Goal: Information Seeking & Learning: Learn about a topic

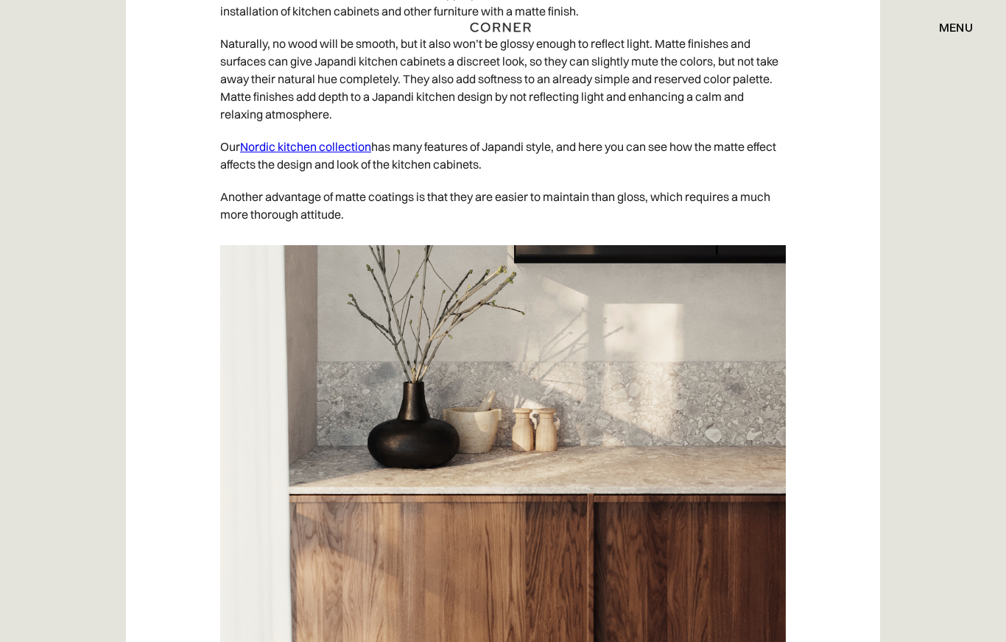
scroll to position [6401, 0]
click at [312, 154] on link "Nordic kitchen collection" at bounding box center [305, 146] width 131 height 15
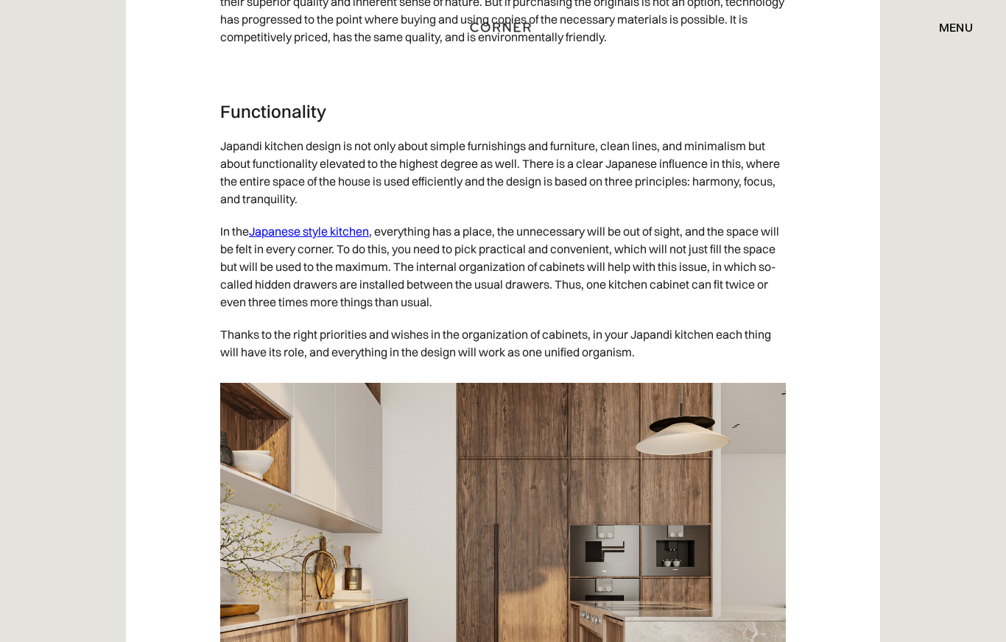
scroll to position [3110, 0]
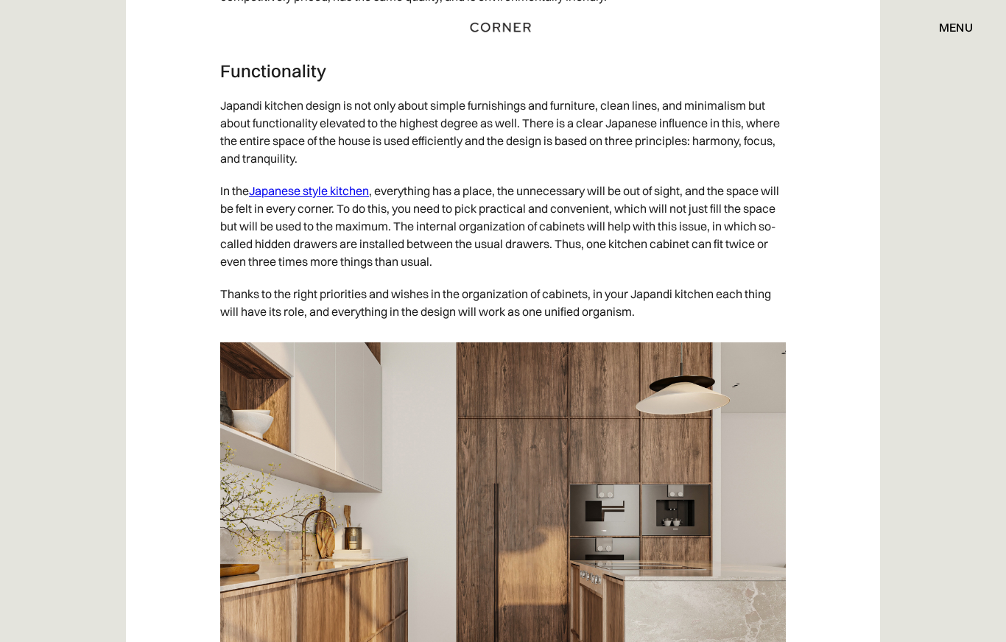
click at [323, 198] on link "Japanese style kitchen" at bounding box center [309, 190] width 120 height 15
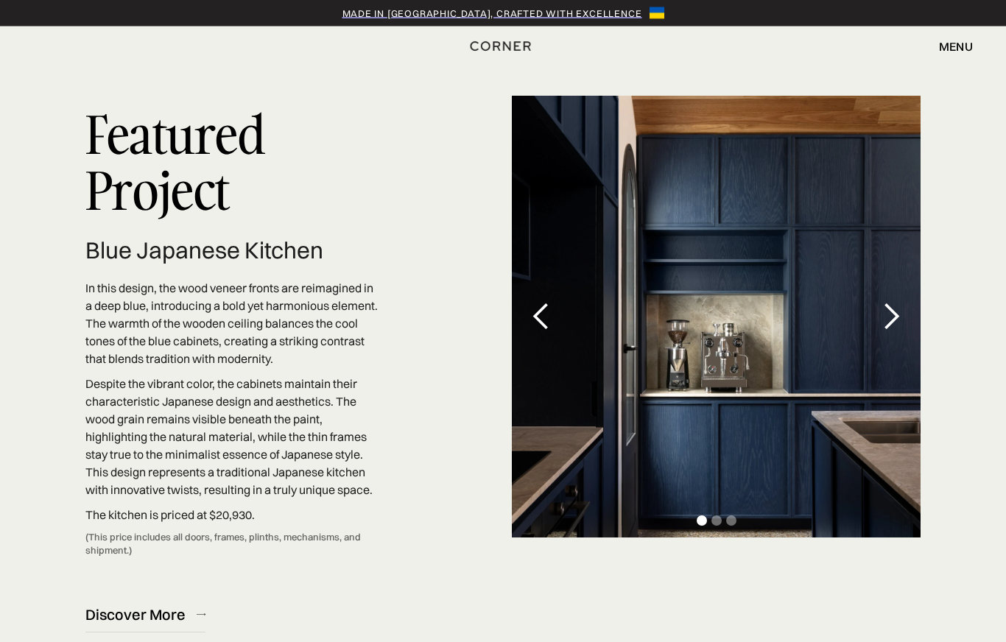
scroll to position [4213, 0]
click at [895, 306] on div "next slide" at bounding box center [891, 316] width 29 height 29
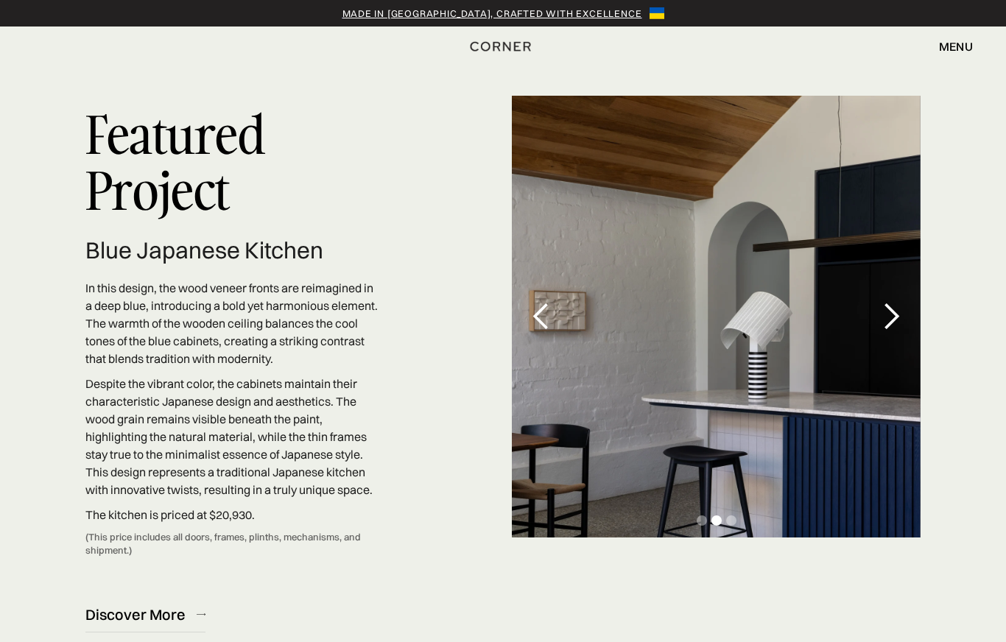
click at [897, 308] on div "next slide" at bounding box center [891, 316] width 29 height 29
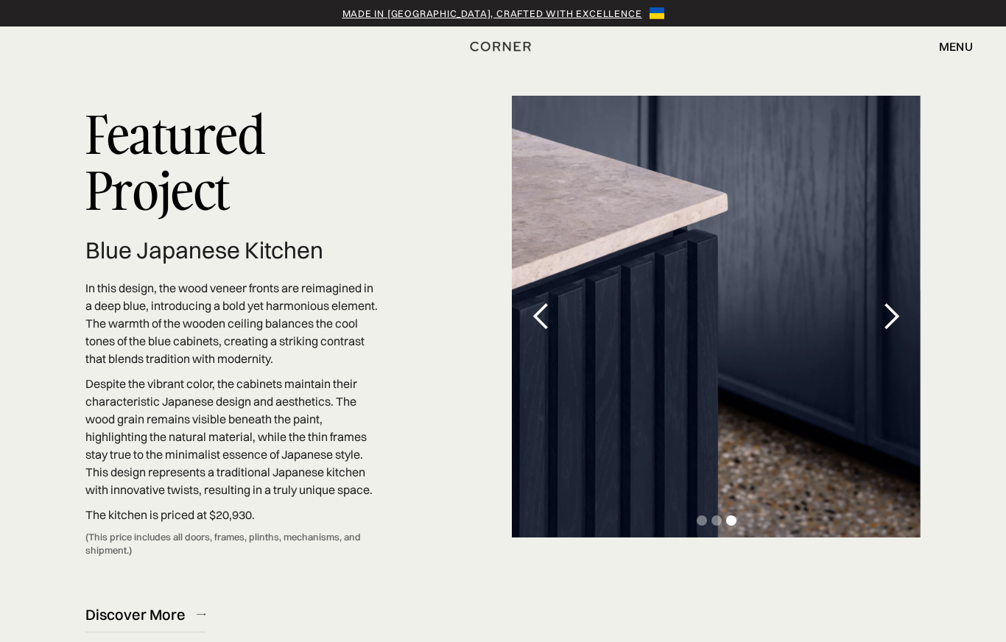
click at [897, 309] on div "next slide" at bounding box center [891, 316] width 29 height 29
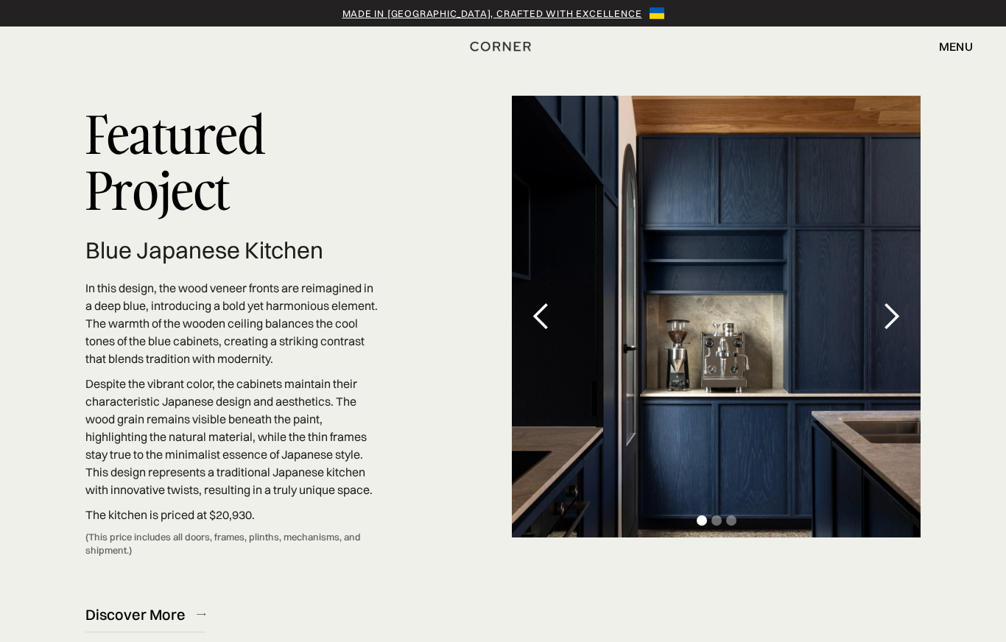
click at [897, 309] on div "next slide" at bounding box center [891, 316] width 29 height 29
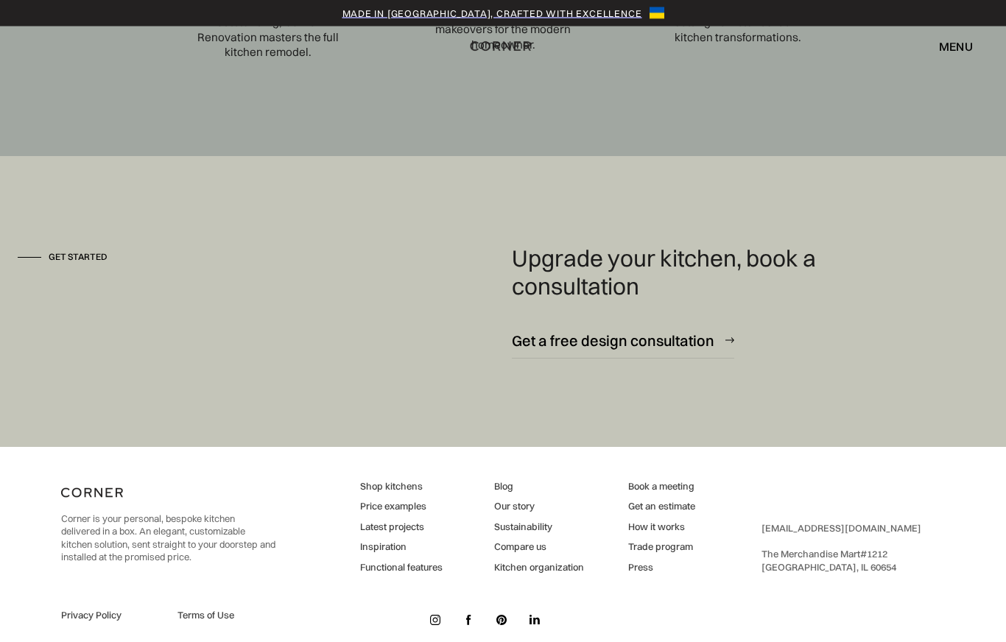
scroll to position [5175, 0]
click at [390, 480] on link "Shop kitchens" at bounding box center [401, 486] width 83 height 13
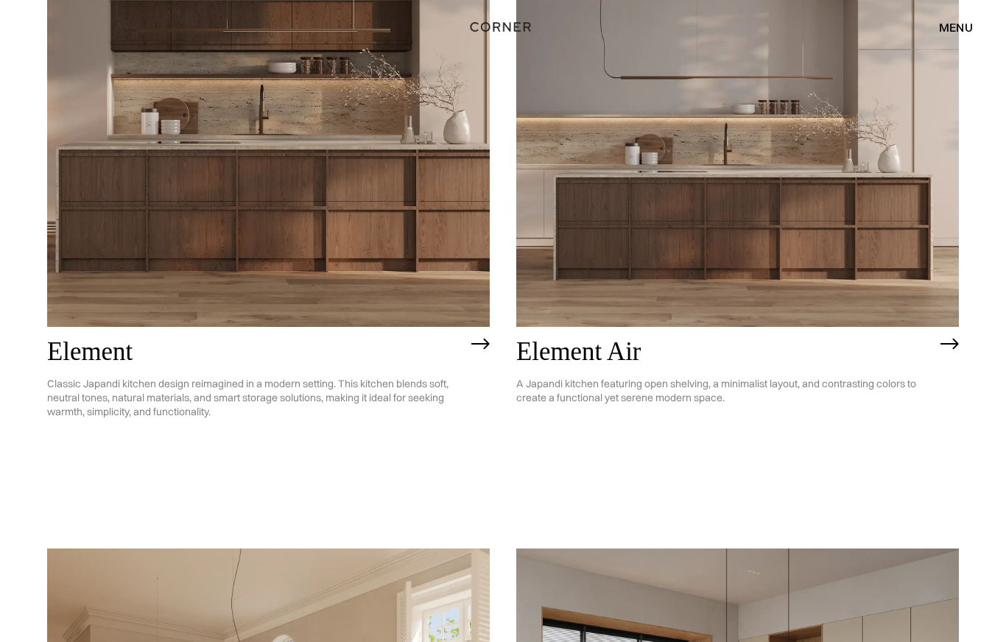
scroll to position [1182, 0]
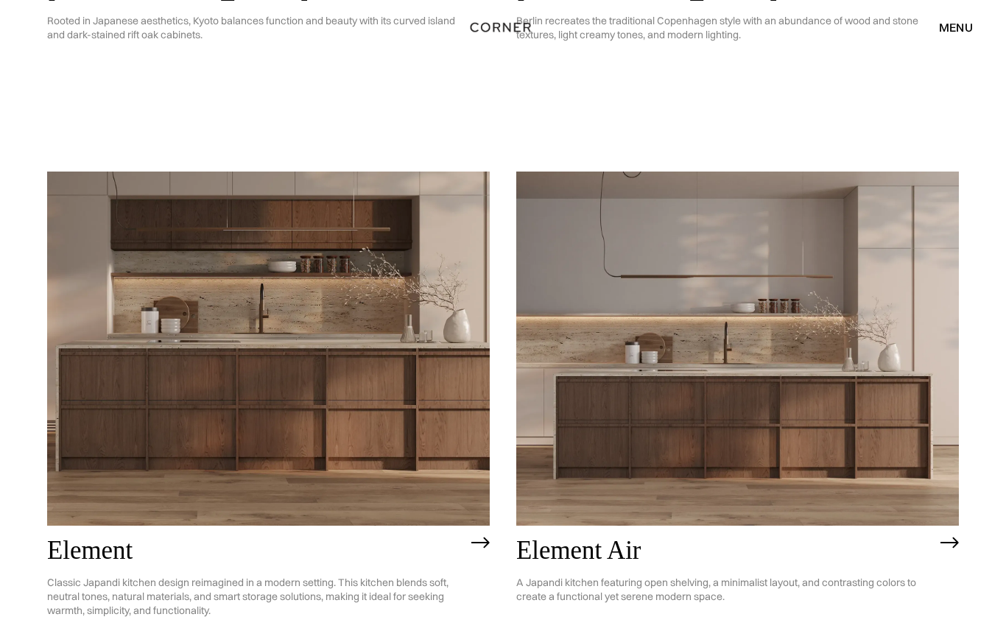
click at [166, 548] on h2 "Element" at bounding box center [255, 551] width 417 height 28
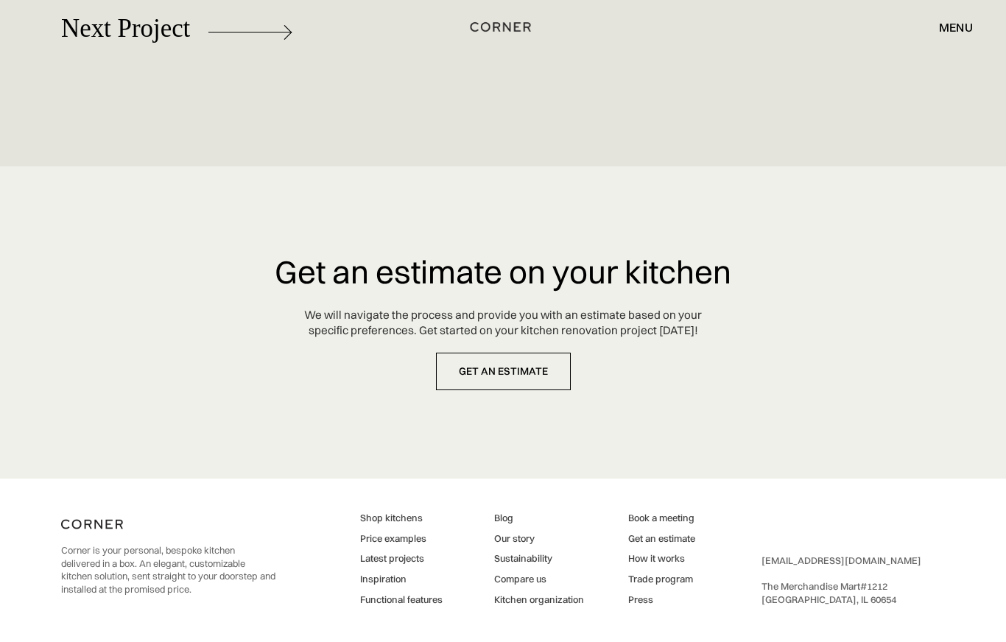
scroll to position [7276, 0]
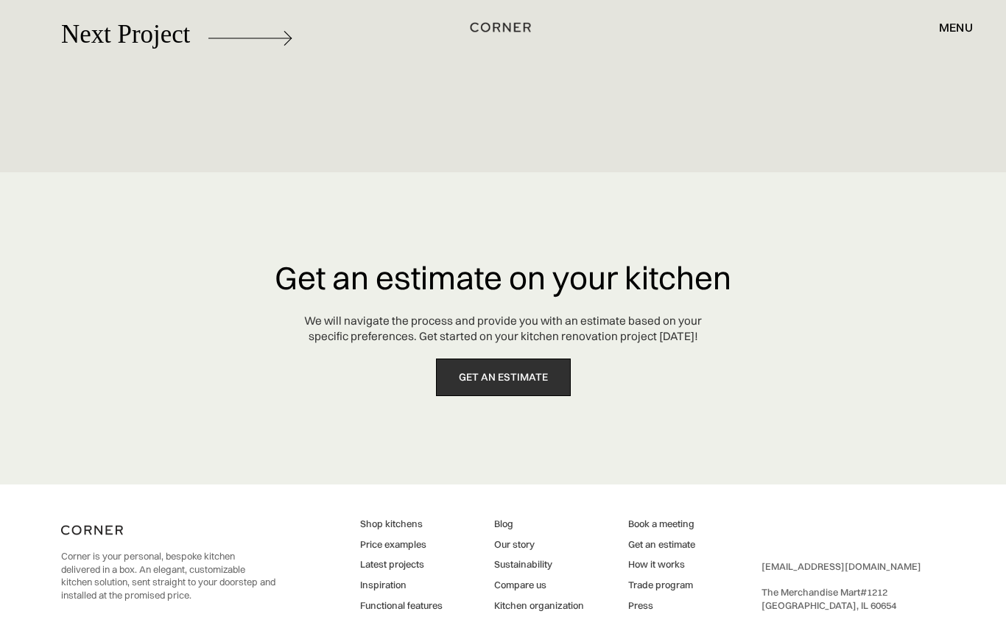
click at [471, 392] on link "get an estimate" at bounding box center [503, 378] width 135 height 38
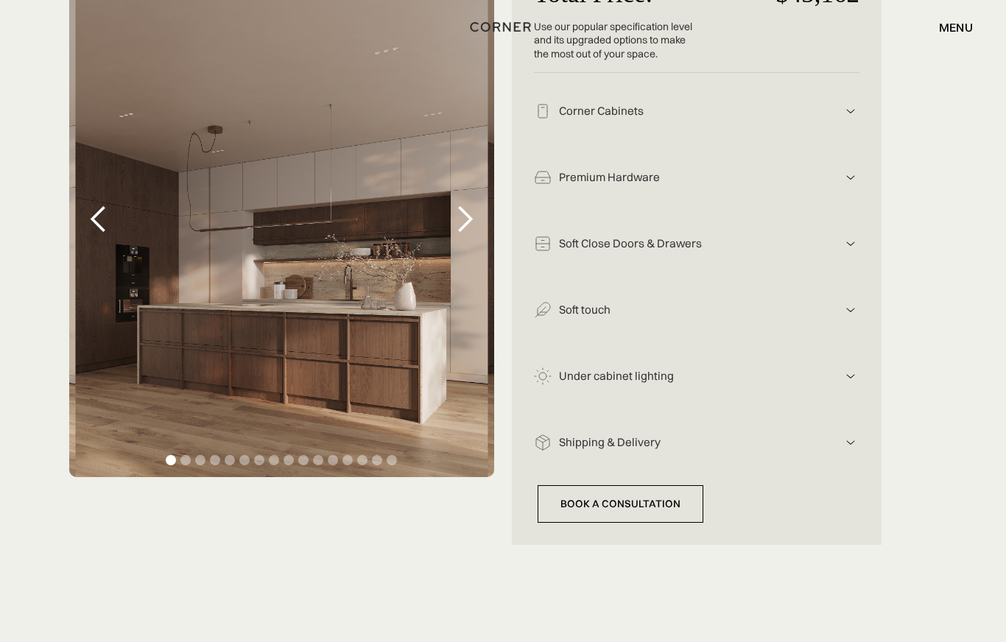
scroll to position [348, 0]
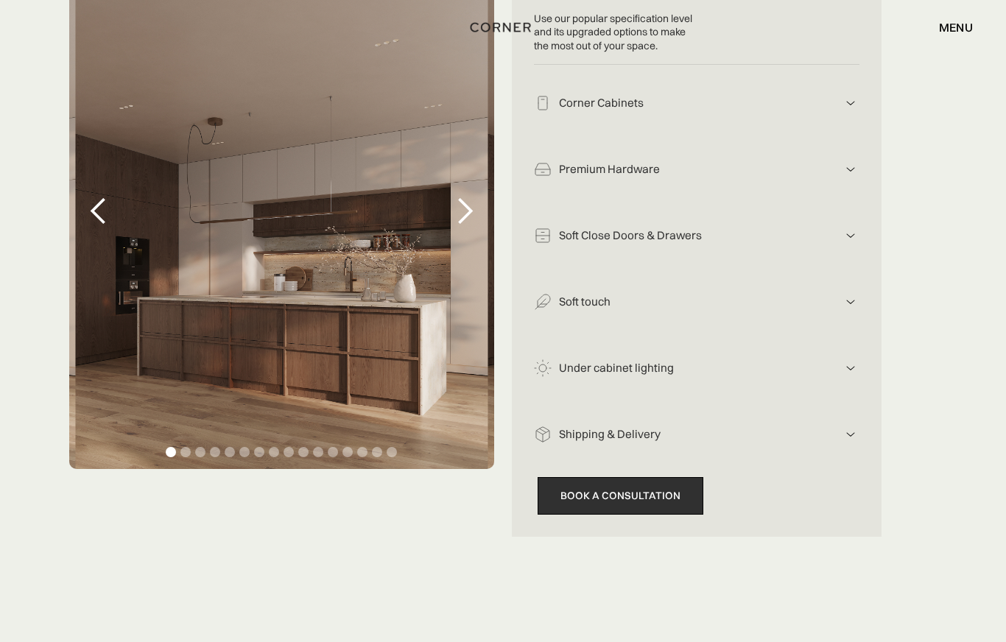
click at [634, 479] on link "Book a consultation" at bounding box center [621, 496] width 166 height 38
